Goal: Task Accomplishment & Management: Manage account settings

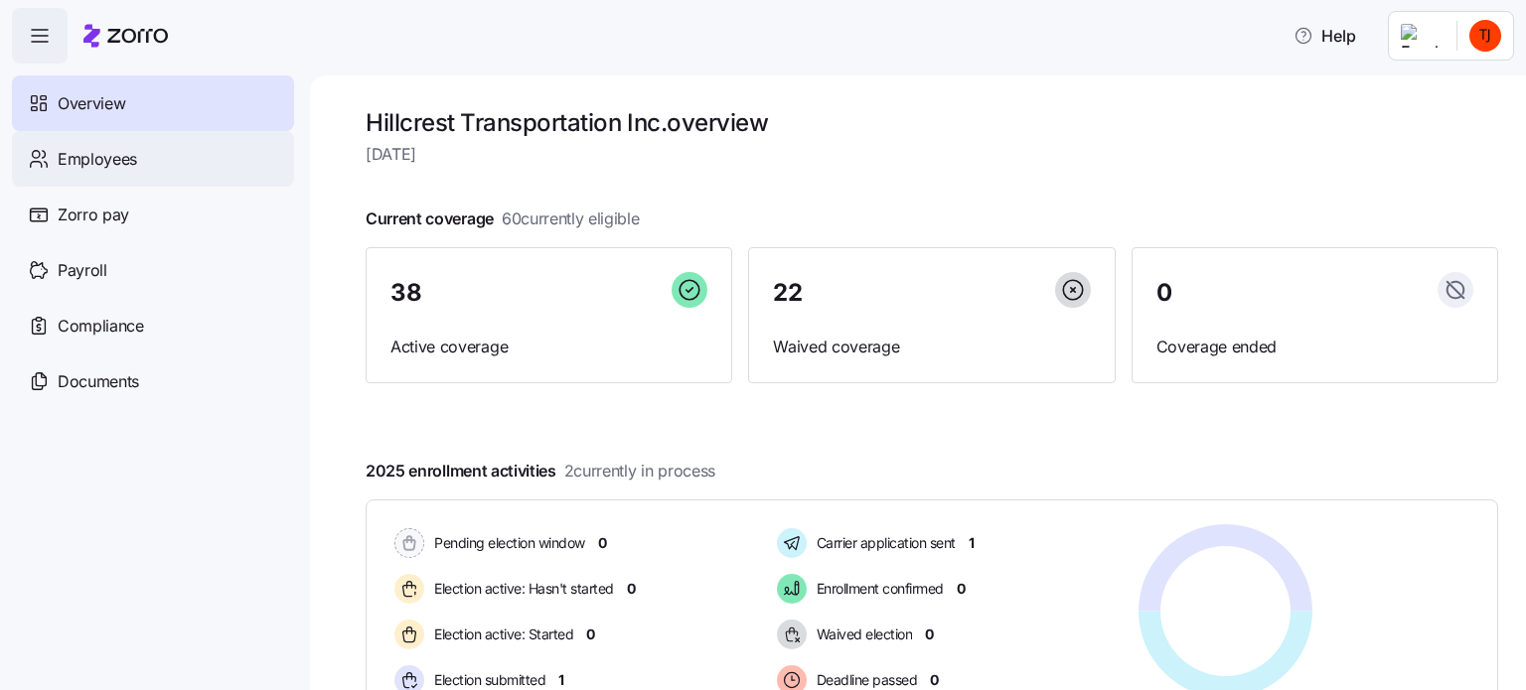
click at [119, 150] on span "Employees" at bounding box center [97, 159] width 79 height 25
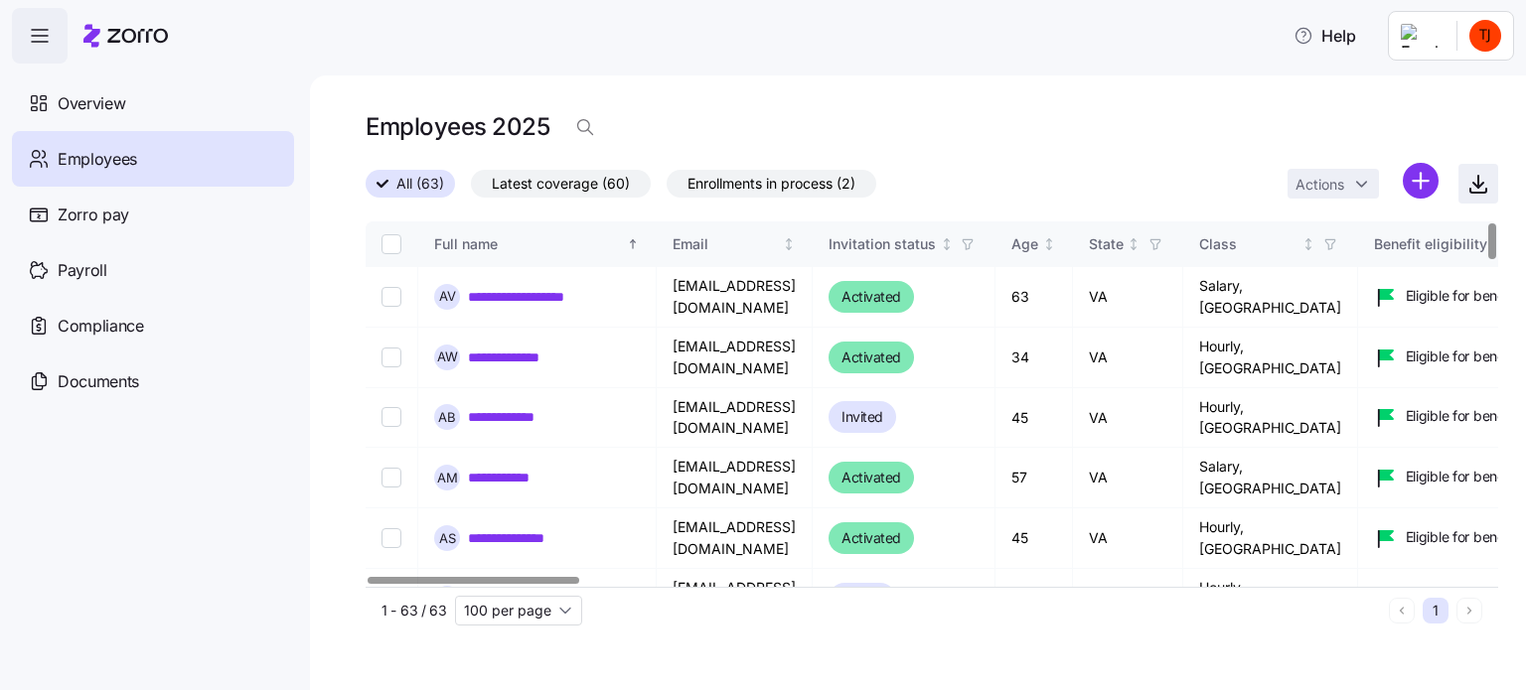
click at [1479, 184] on icon "button" at bounding box center [1478, 184] width 24 height 24
drag, startPoint x: 893, startPoint y: 231, endPoint x: 1363, endPoint y: 181, distance: 472.6
click at [813, 231] on th "Email" at bounding box center [735, 245] width 156 height 46
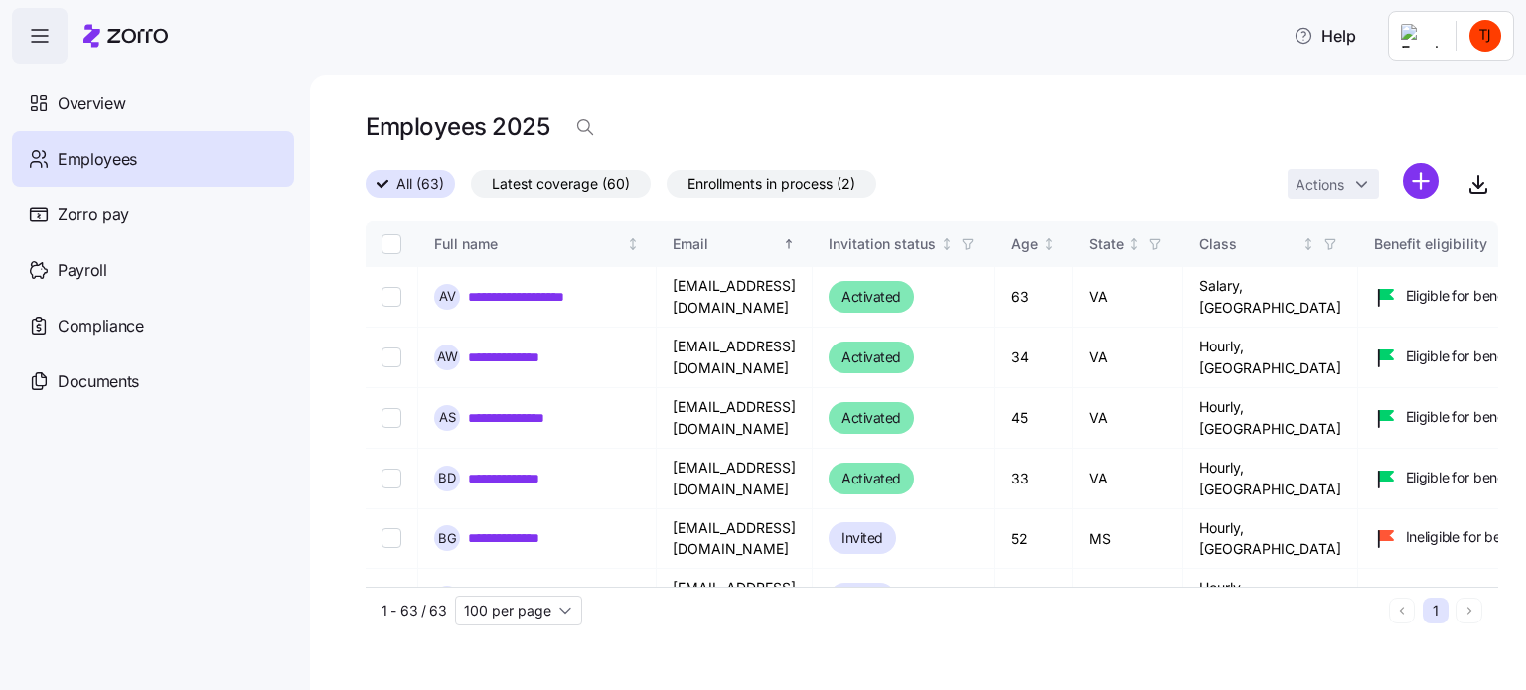
click at [1113, 163] on div "All (63) Latest coverage (60) Enrollments in process (2) Actions" at bounding box center [932, 184] width 1132 height 43
drag, startPoint x: 763, startPoint y: 128, endPoint x: 683, endPoint y: 141, distance: 80.5
click at [762, 128] on div "Employees 2025" at bounding box center [932, 127] width 1132 height 40
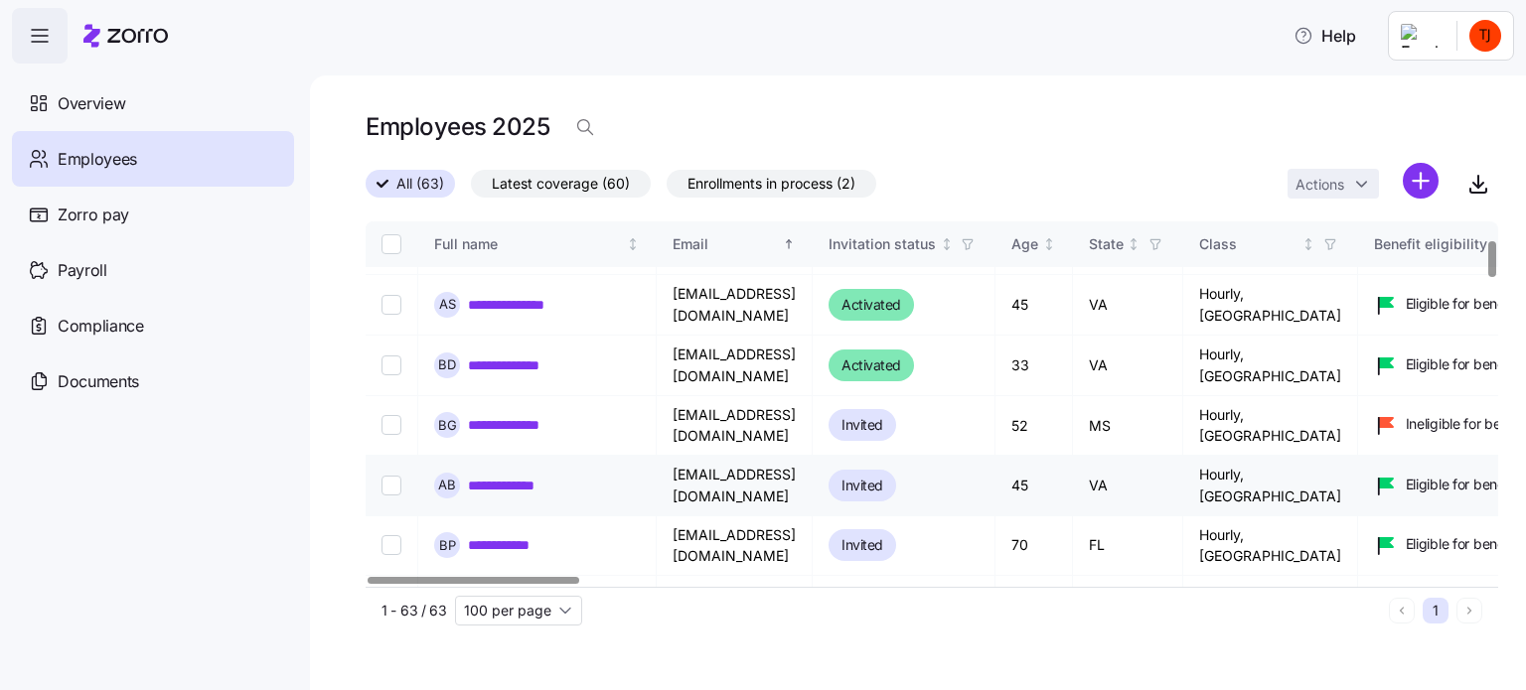
scroll to position [199, 0]
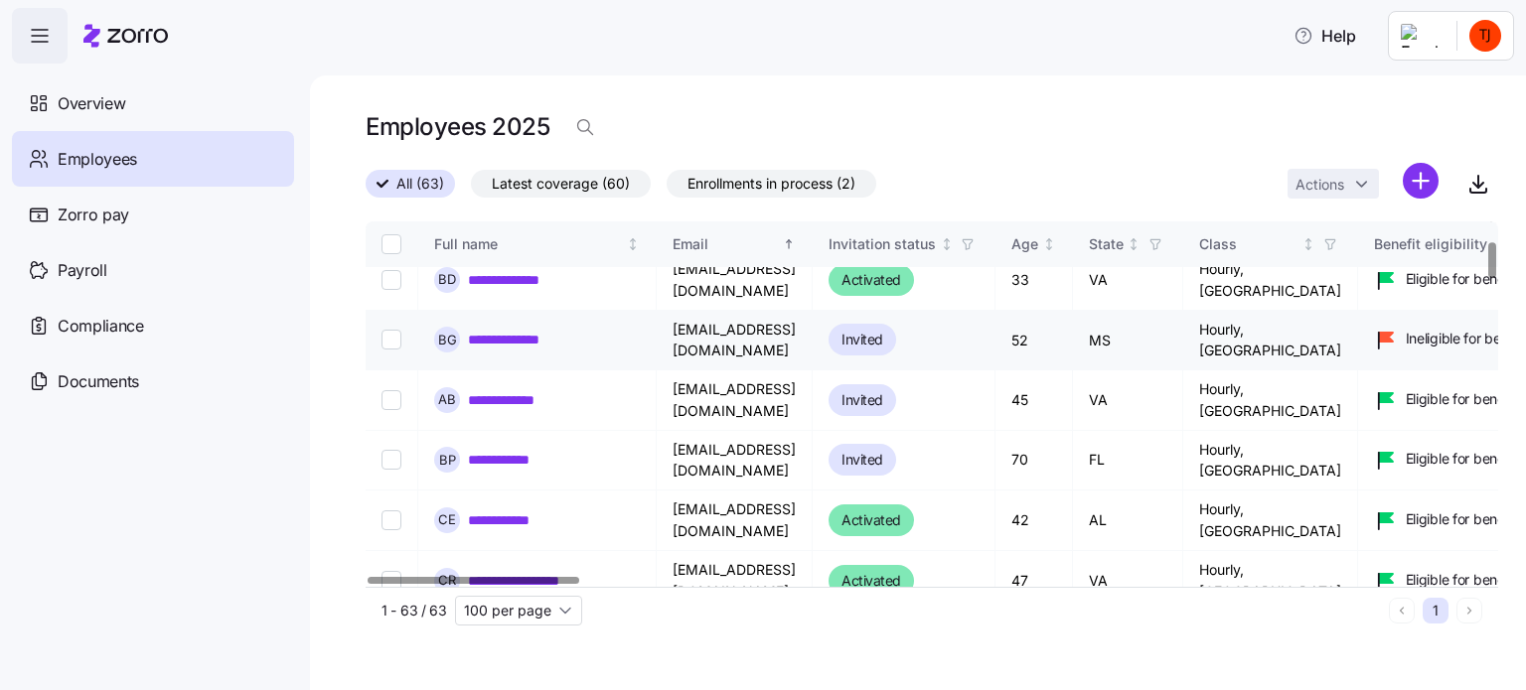
click at [390, 337] on input "Select record 5" at bounding box center [391, 340] width 20 height 20
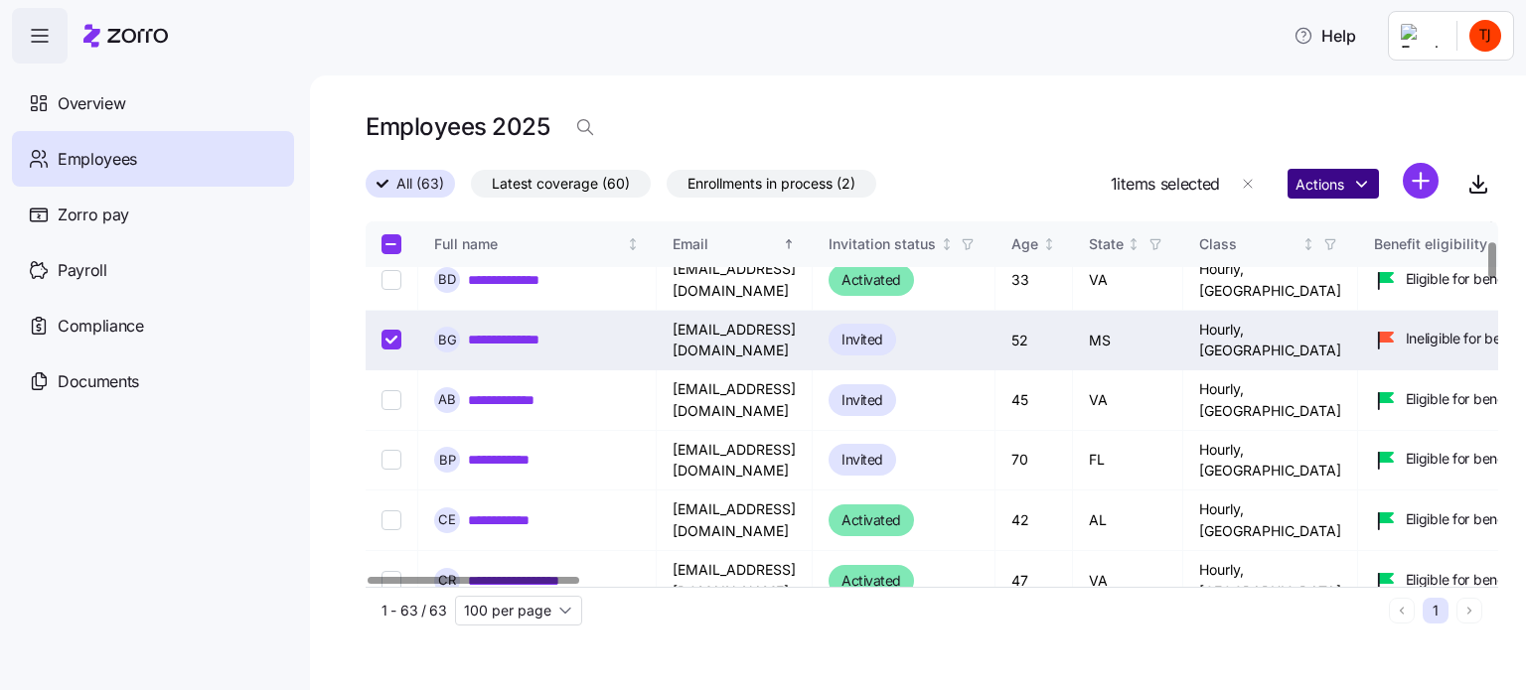
click at [1363, 182] on html "**********" at bounding box center [763, 339] width 1526 height 678
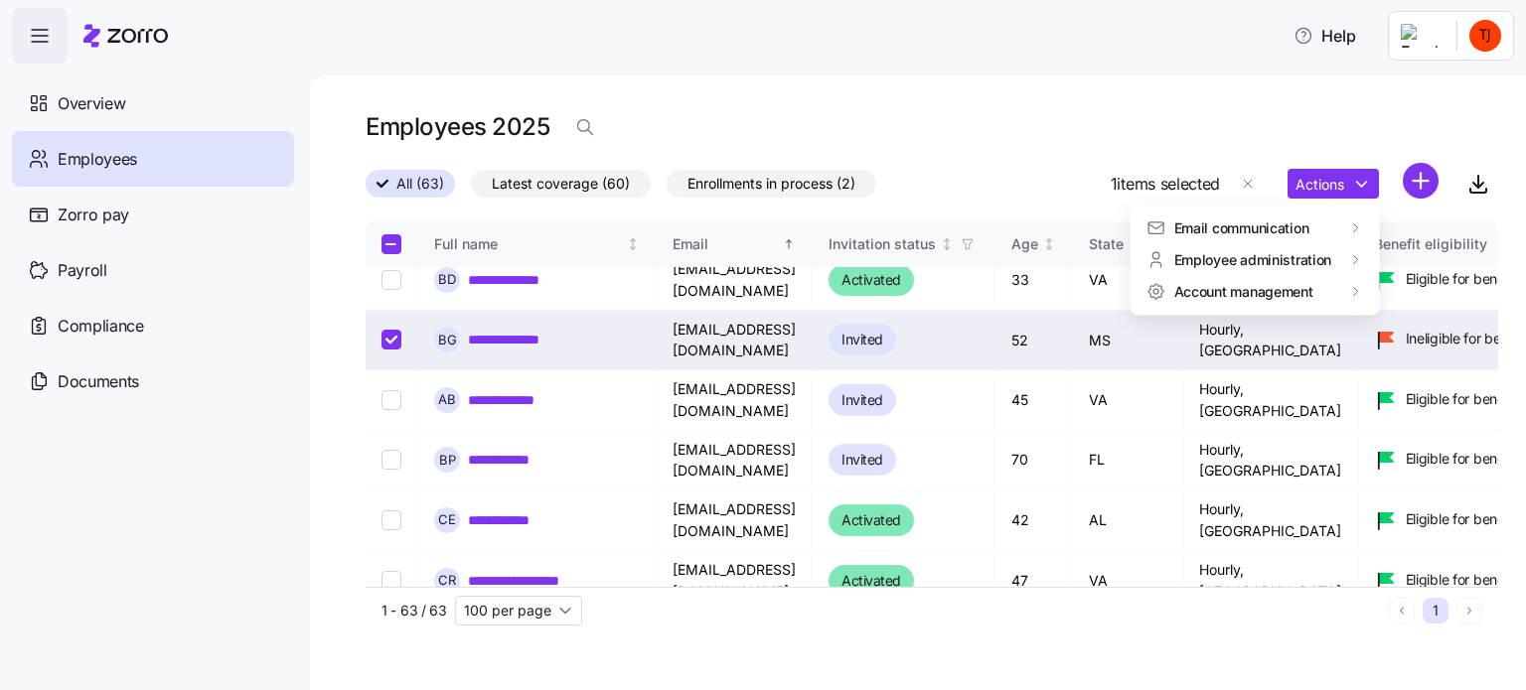
click at [1057, 75] on html "**********" at bounding box center [763, 339] width 1526 height 678
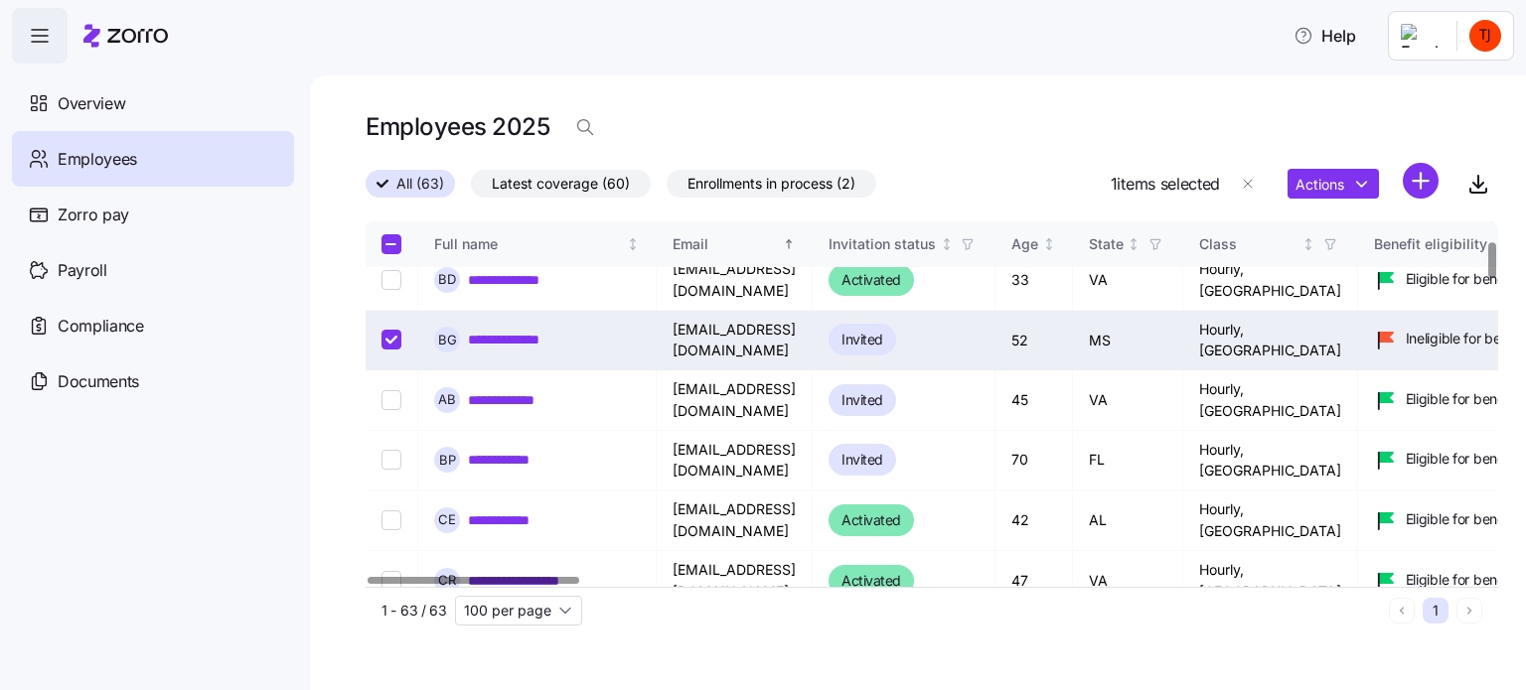
drag, startPoint x: 396, startPoint y: 332, endPoint x: 591, endPoint y: 217, distance: 226.2
click at [396, 333] on input "Select record 5" at bounding box center [391, 340] width 20 height 20
checkbox input "false"
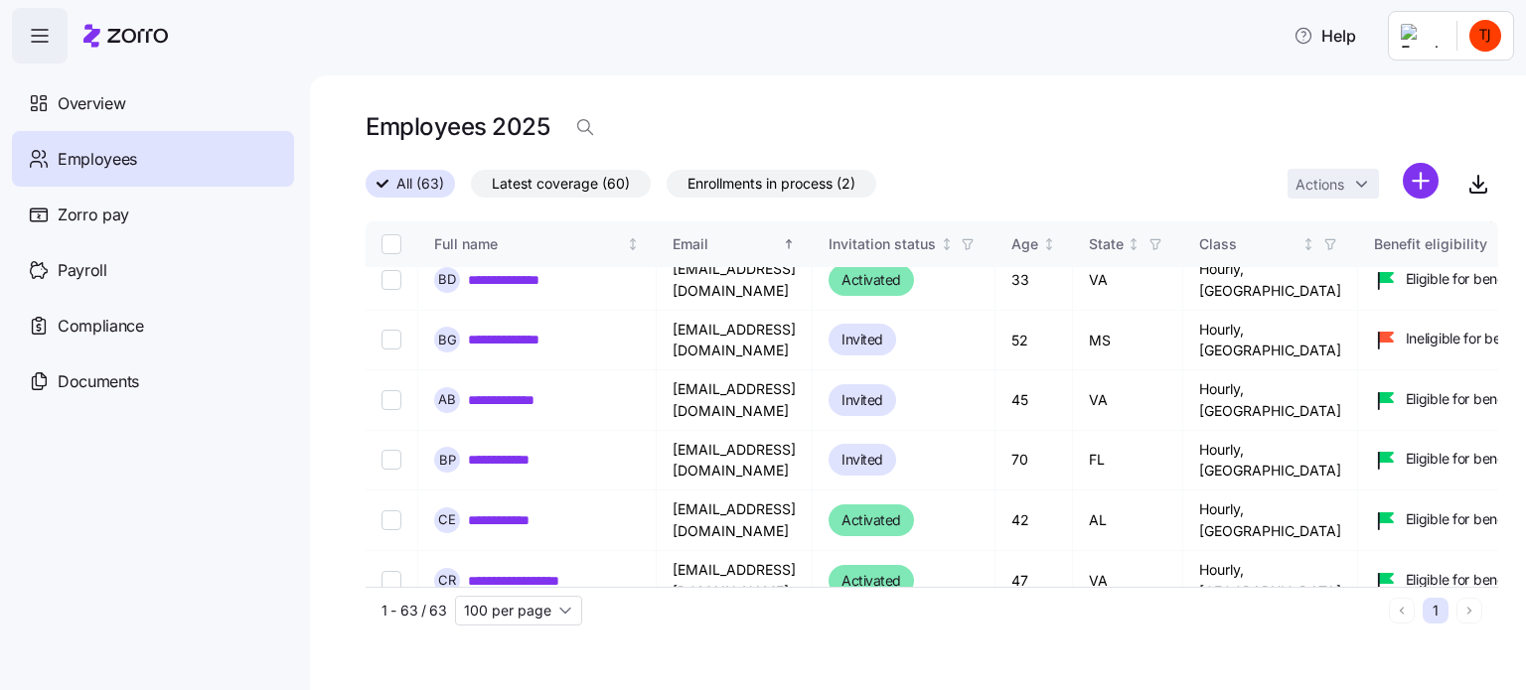
click at [1035, 107] on div "Employees 2025" at bounding box center [932, 127] width 1132 height 40
click at [1086, 118] on div "Employees 2025" at bounding box center [932, 127] width 1132 height 40
click at [1027, 122] on div "Employees 2025" at bounding box center [932, 127] width 1132 height 40
